Goal: Find specific page/section: Find specific page/section

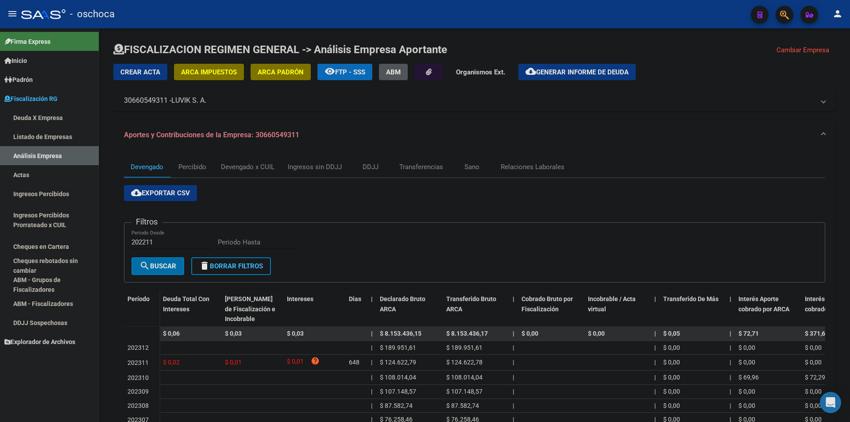
scroll to position [124, 0]
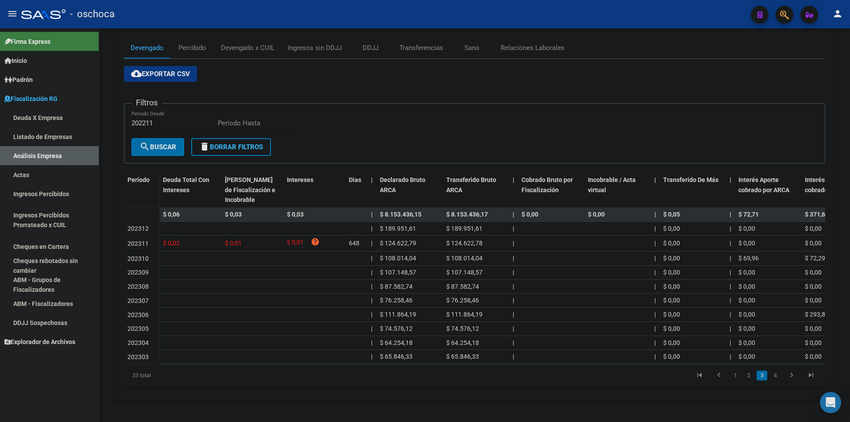
click at [83, 130] on link "Listado de Empresas" at bounding box center [49, 136] width 99 height 19
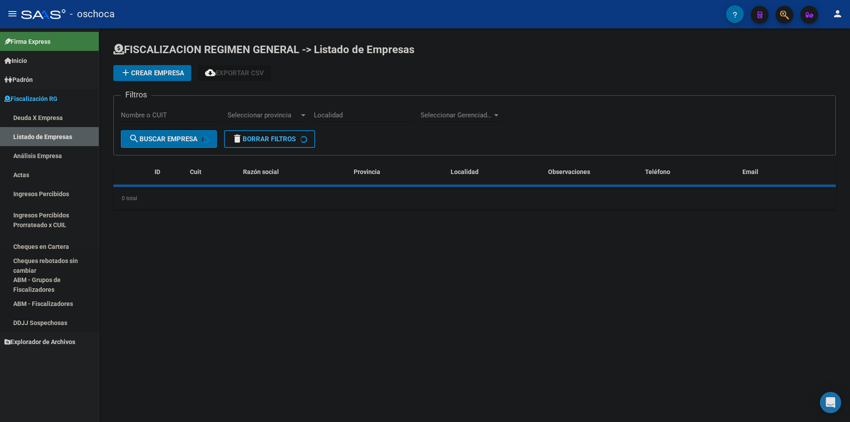
click at [85, 159] on link "Análisis Empresa" at bounding box center [49, 155] width 99 height 19
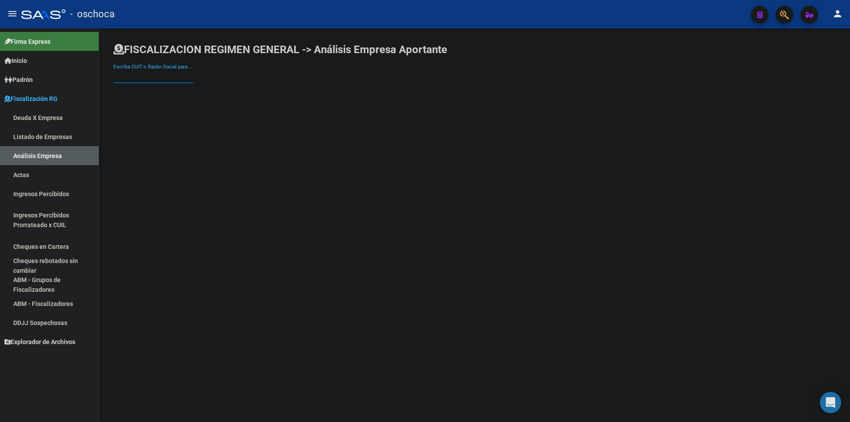
click at [158, 77] on input "Escriba CUIT o Razón Social para buscar" at bounding box center [153, 76] width 80 height 8
type input "GALERA"
click at [157, 88] on span "LA GALERA SA" at bounding box center [245, 93] width 251 height 21
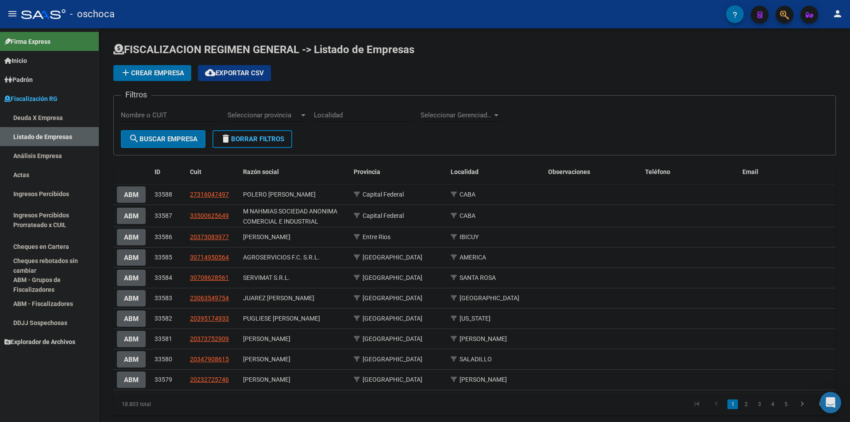
click at [73, 138] on link "Listado de Empresas" at bounding box center [49, 136] width 99 height 19
click at [60, 160] on link "Análisis Empresa" at bounding box center [49, 155] width 99 height 19
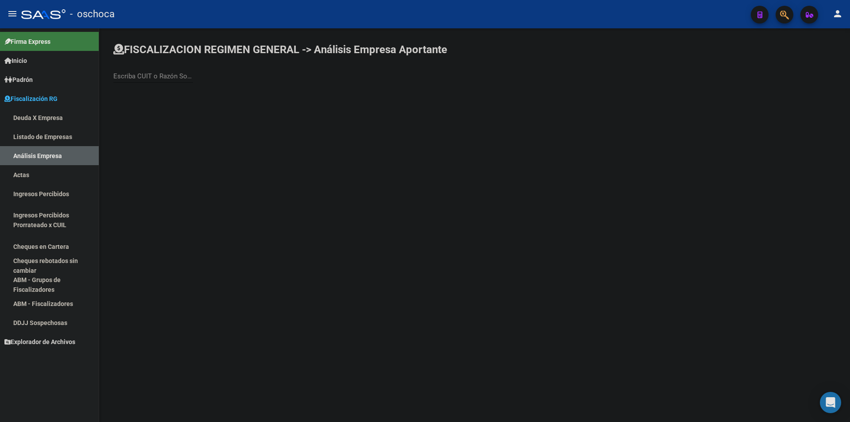
click at [162, 73] on input "Escriba CUIT o Razón Social para buscar" at bounding box center [153, 76] width 80 height 8
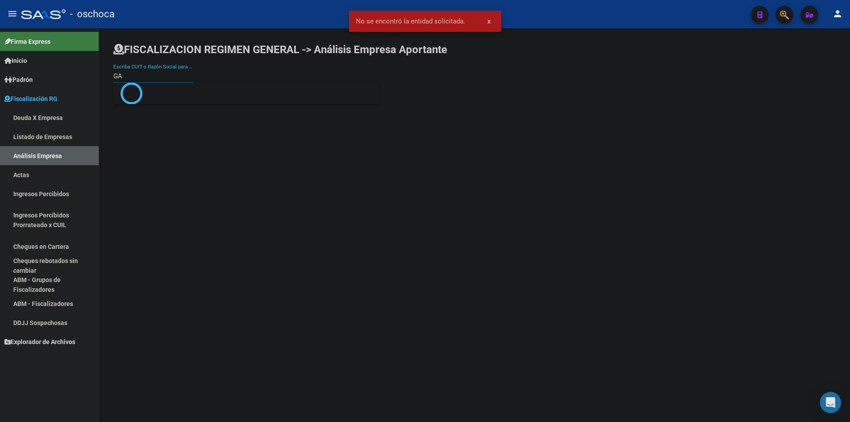
type input "G"
